Goal: Information Seeking & Learning: Learn about a topic

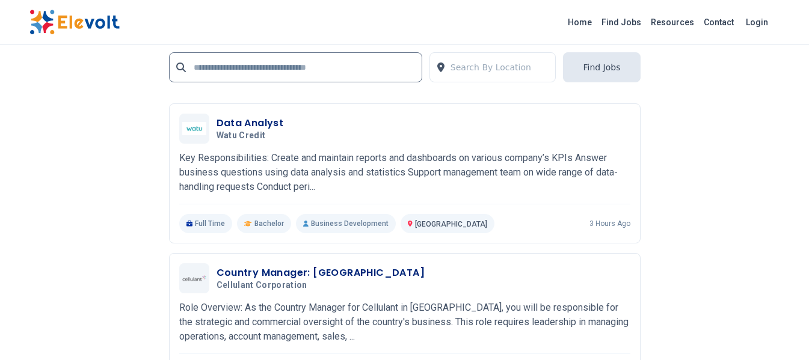
scroll to position [2406, 0]
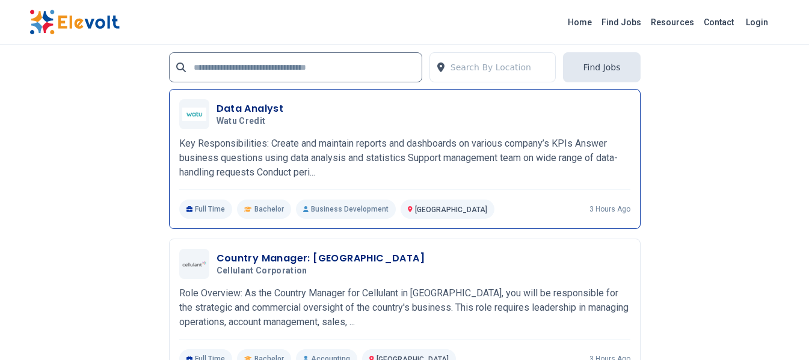
click at [284, 115] on div "Data Analyst Watu Credit 08/22/2025 09/21/2025" at bounding box center [424, 114] width 414 height 25
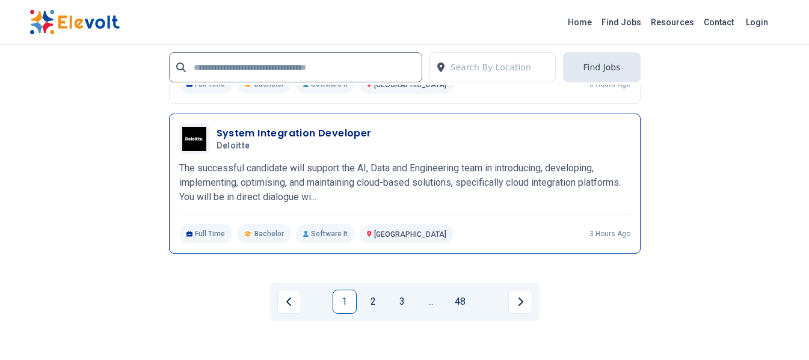
scroll to position [2526, 0]
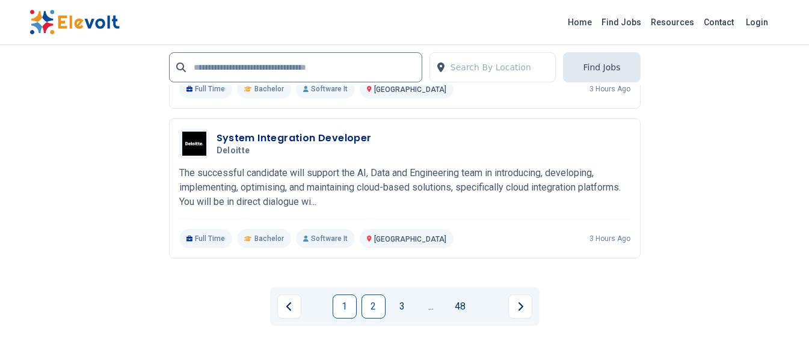
click at [383, 308] on link "2" at bounding box center [374, 307] width 24 height 24
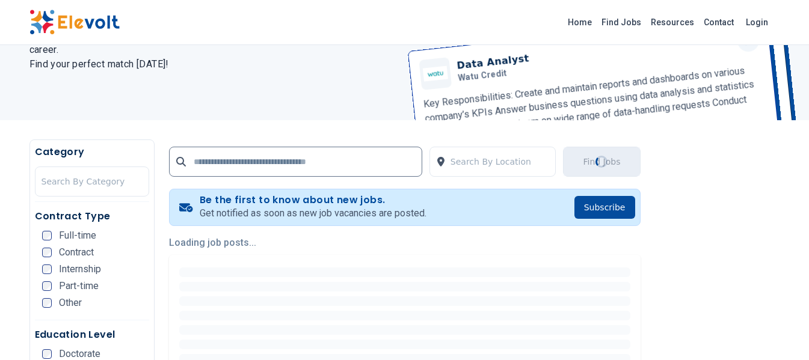
scroll to position [0, 0]
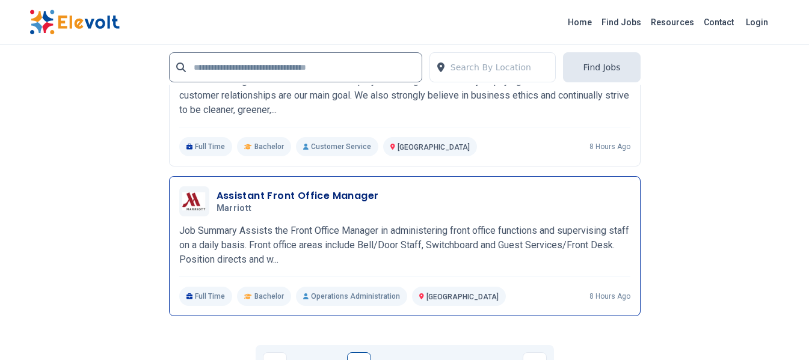
scroll to position [2627, 0]
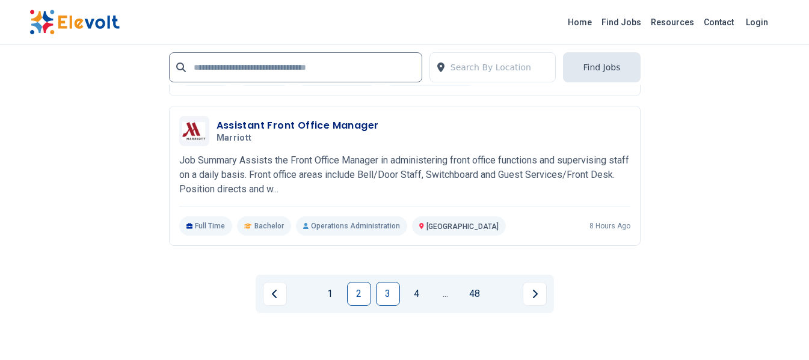
click at [381, 298] on link "3" at bounding box center [388, 294] width 24 height 24
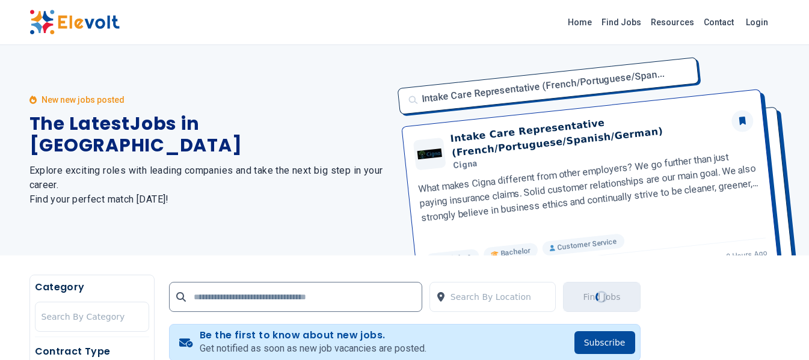
scroll to position [109, 0]
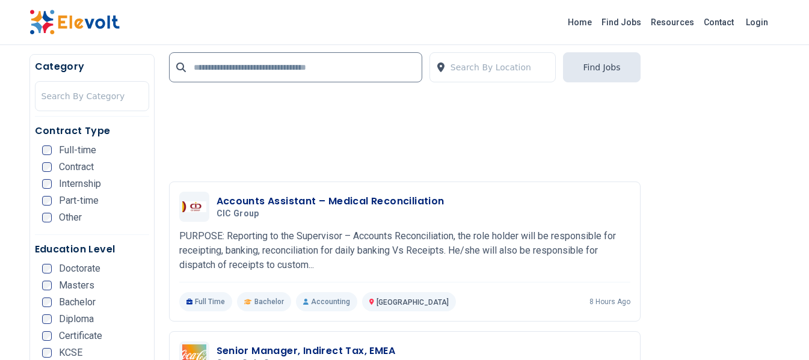
scroll to position [1083, 0]
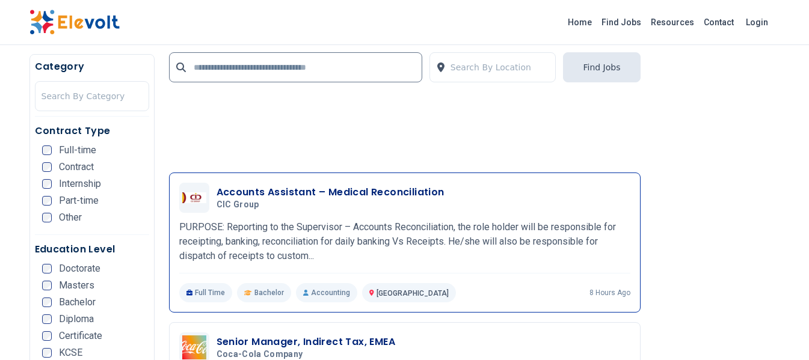
click at [343, 193] on h3 "Accounts Assistant – Medical Reconciliation" at bounding box center [331, 192] width 228 height 14
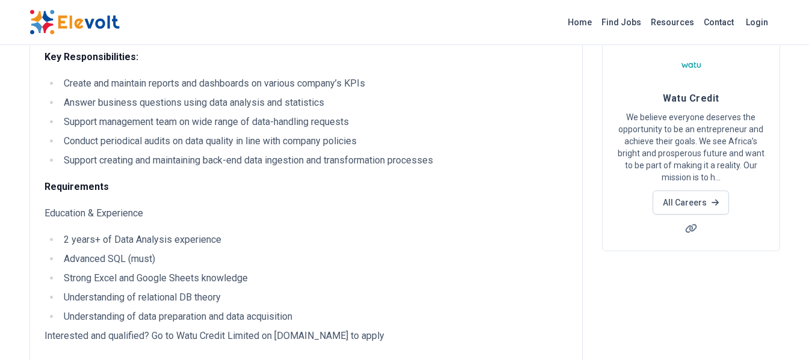
scroll to position [120, 0]
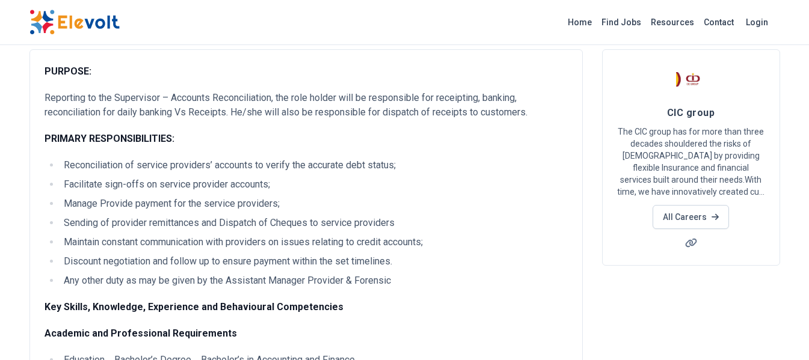
scroll to position [60, 0]
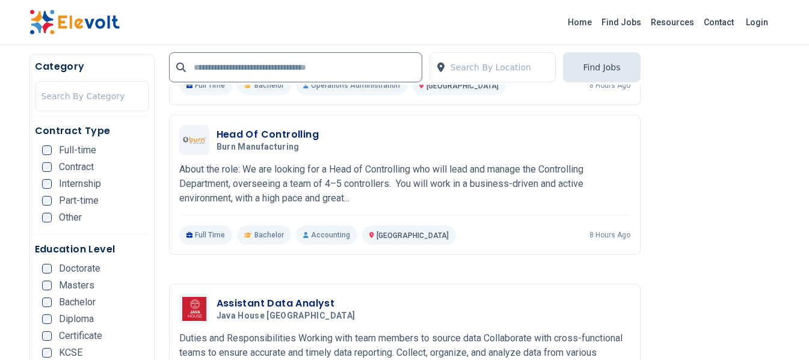
scroll to position [1504, 0]
